Goal: Information Seeking & Learning: Learn about a topic

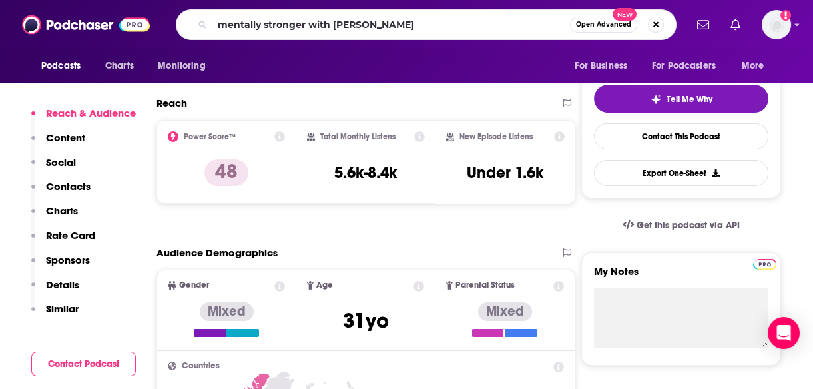
type input "mentally stronger with [PERSON_NAME]"
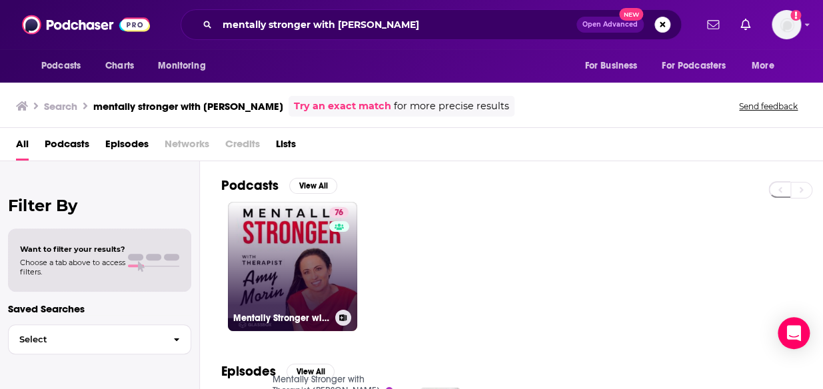
click at [298, 278] on link "76 Mentally Stronger with Therapist [PERSON_NAME]" at bounding box center [292, 266] width 129 height 129
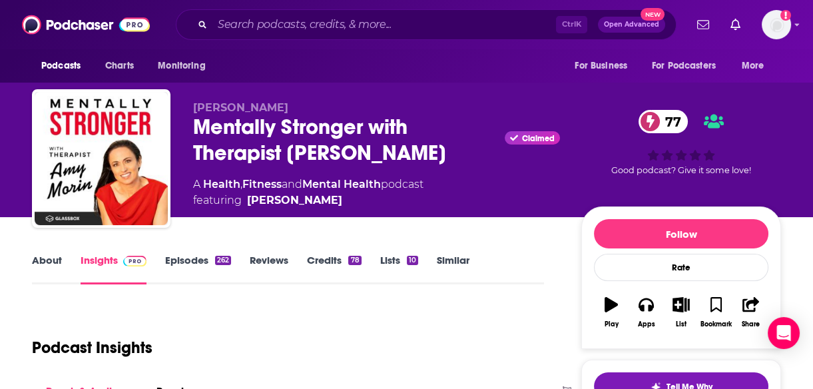
scroll to position [234, 0]
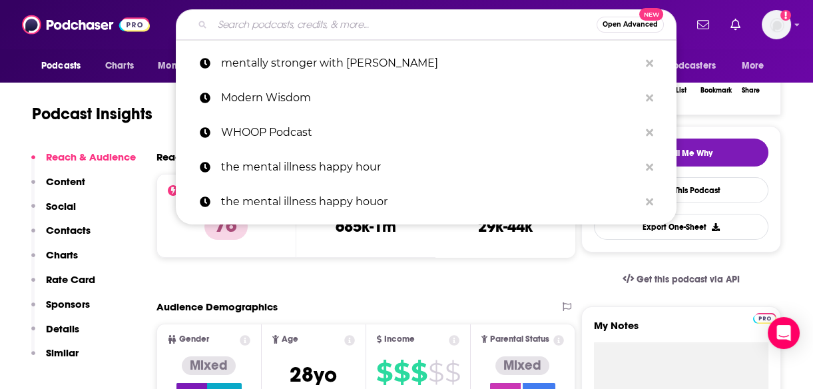
click at [280, 23] on input "Search podcasts, credits, & more..." at bounding box center [405, 24] width 384 height 21
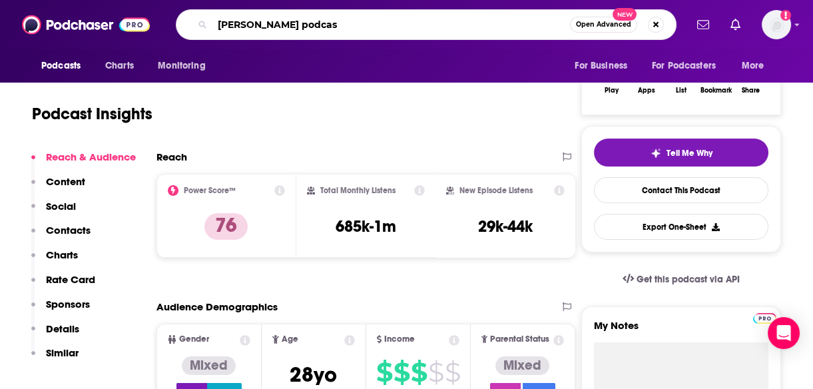
type input "[PERSON_NAME] podcast"
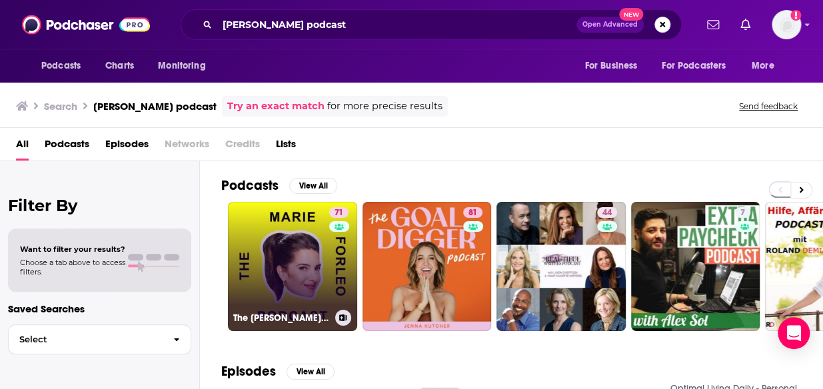
click at [283, 274] on link "71 The [PERSON_NAME] Podcast" at bounding box center [292, 266] width 129 height 129
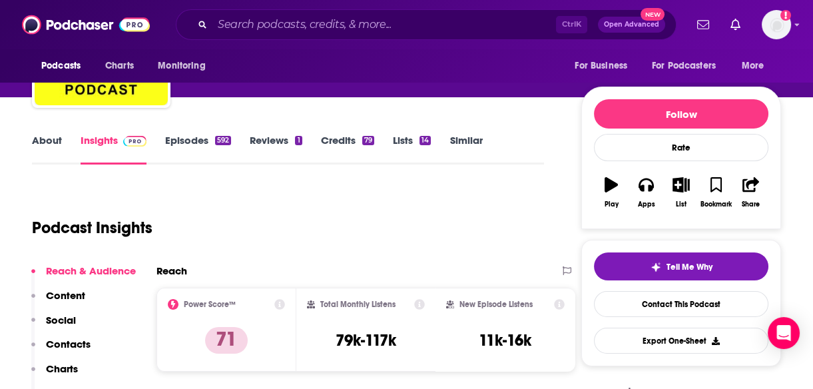
scroll to position [132, 0]
